Goal: Task Accomplishment & Management: Manage account settings

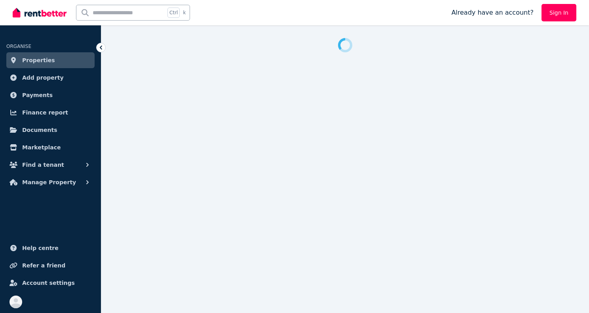
click at [567, 12] on link "Sign In" at bounding box center [558, 12] width 35 height 17
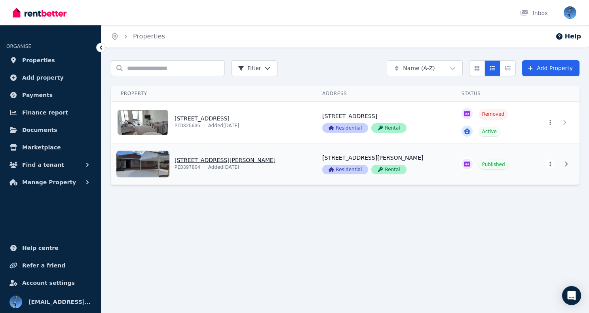
click at [242, 171] on link "View property details" at bounding box center [211, 163] width 201 height 41
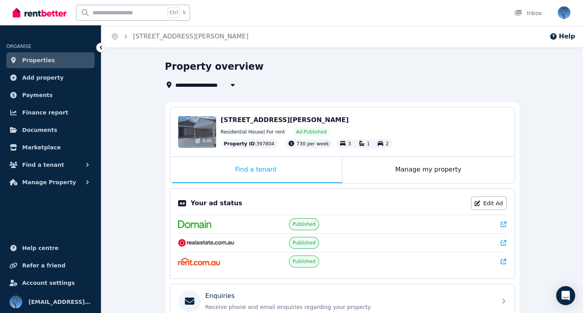
click at [198, 126] on div "Edit" at bounding box center [197, 132] width 38 height 32
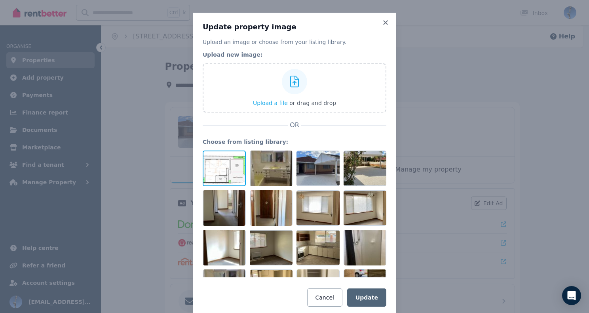
click at [228, 169] on div at bounding box center [224, 168] width 43 height 36
click at [381, 22] on icon at bounding box center [385, 22] width 8 height 7
